Goal: Navigation & Orientation: Understand site structure

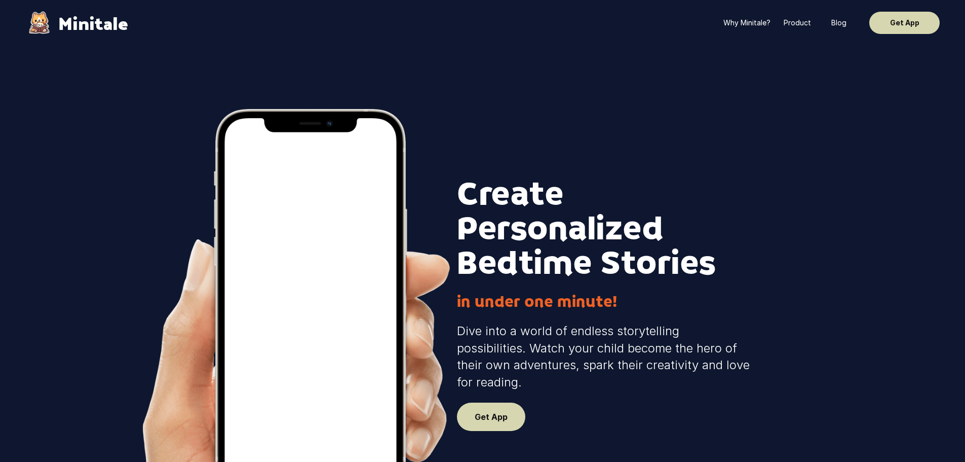
click at [733, 25] on p "Why Minitale?" at bounding box center [746, 23] width 47 height 10
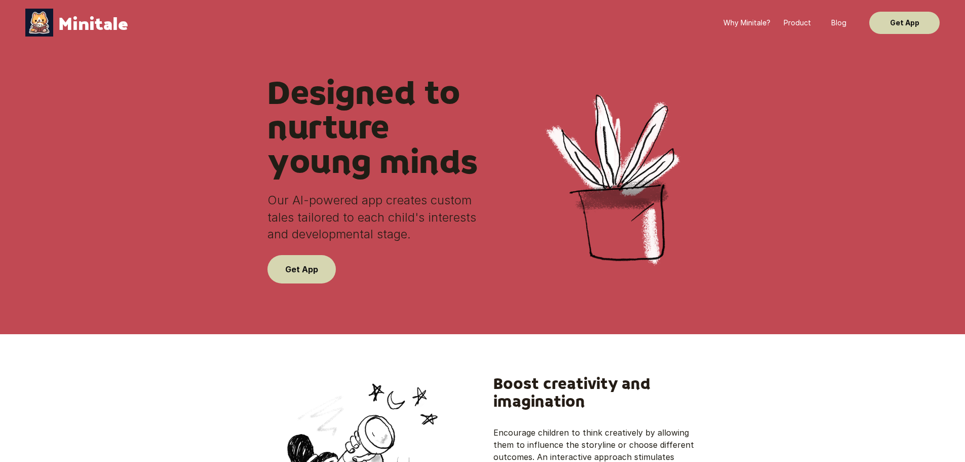
click at [834, 25] on p "Blog" at bounding box center [838, 23] width 15 height 10
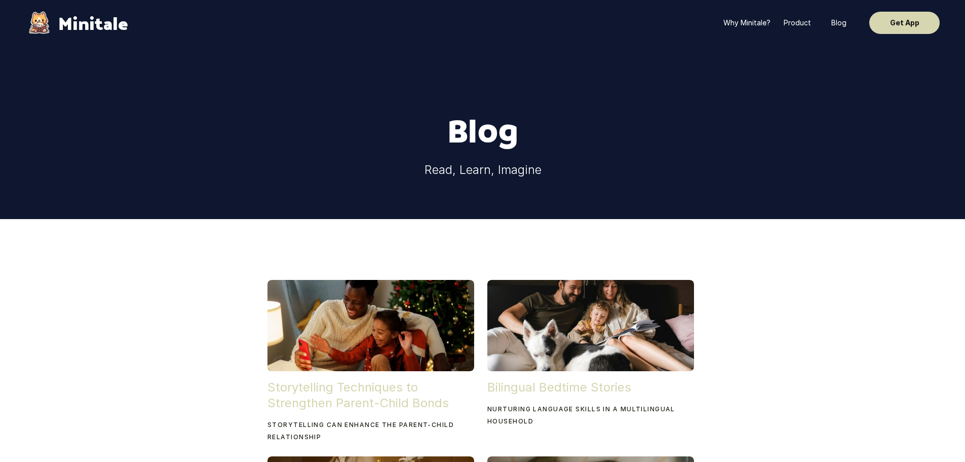
click at [747, 16] on div "Why Minitale? Product Blog Get App" at bounding box center [832, 23] width 214 height 22
click at [743, 25] on p "Why Minitale?" at bounding box center [746, 23] width 47 height 10
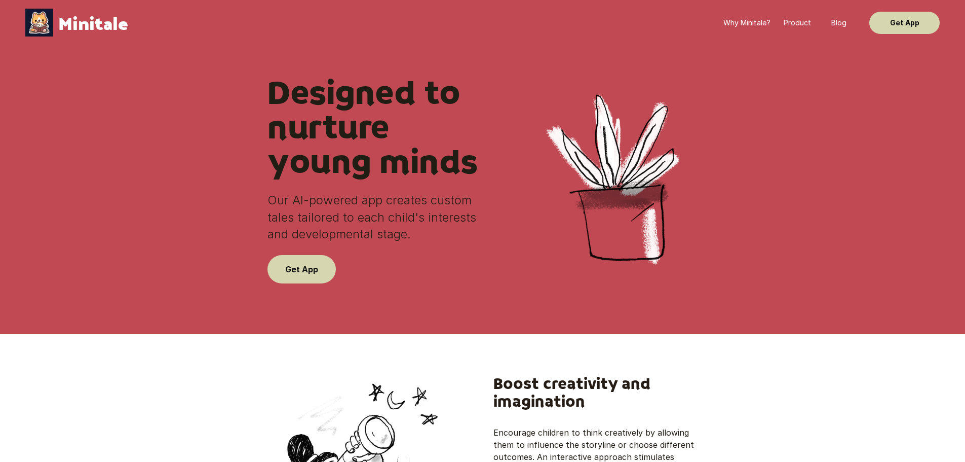
drag, startPoint x: 68, startPoint y: 21, endPoint x: 75, endPoint y: 17, distance: 7.5
click at [68, 20] on p "Minitale" at bounding box center [93, 23] width 70 height 18
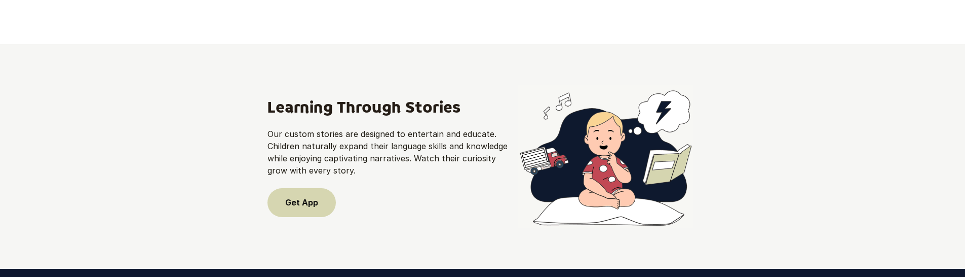
scroll to position [908, 0]
